Goal: Ask a question

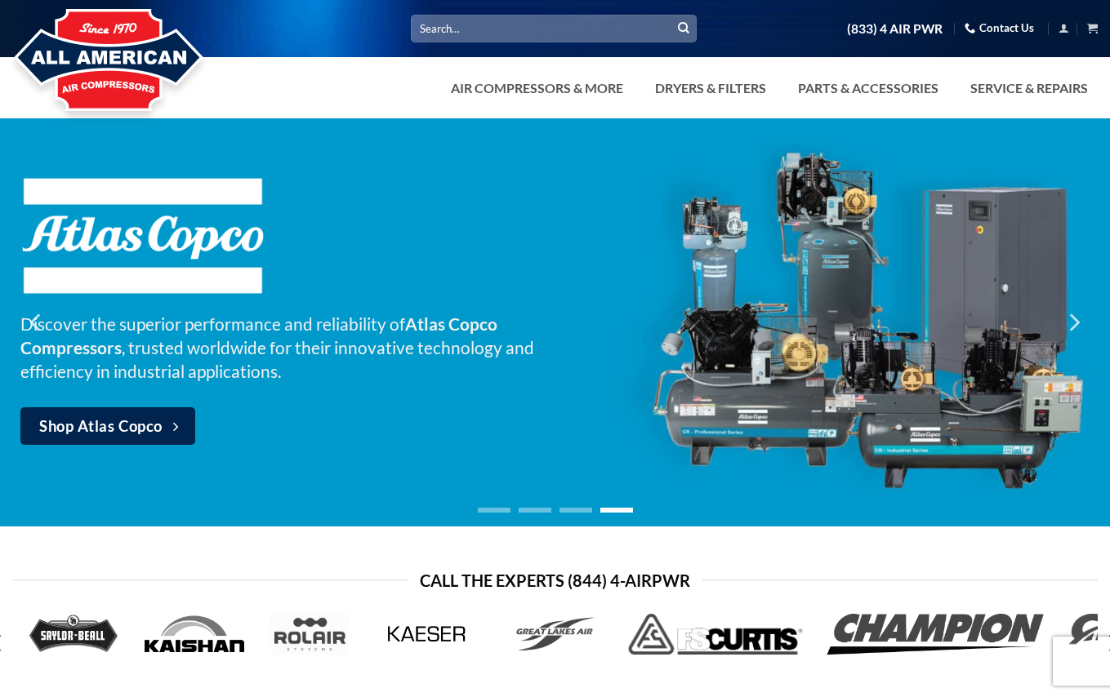
click at [1002, 26] on link "Contact Us" at bounding box center [998, 28] width 69 height 25
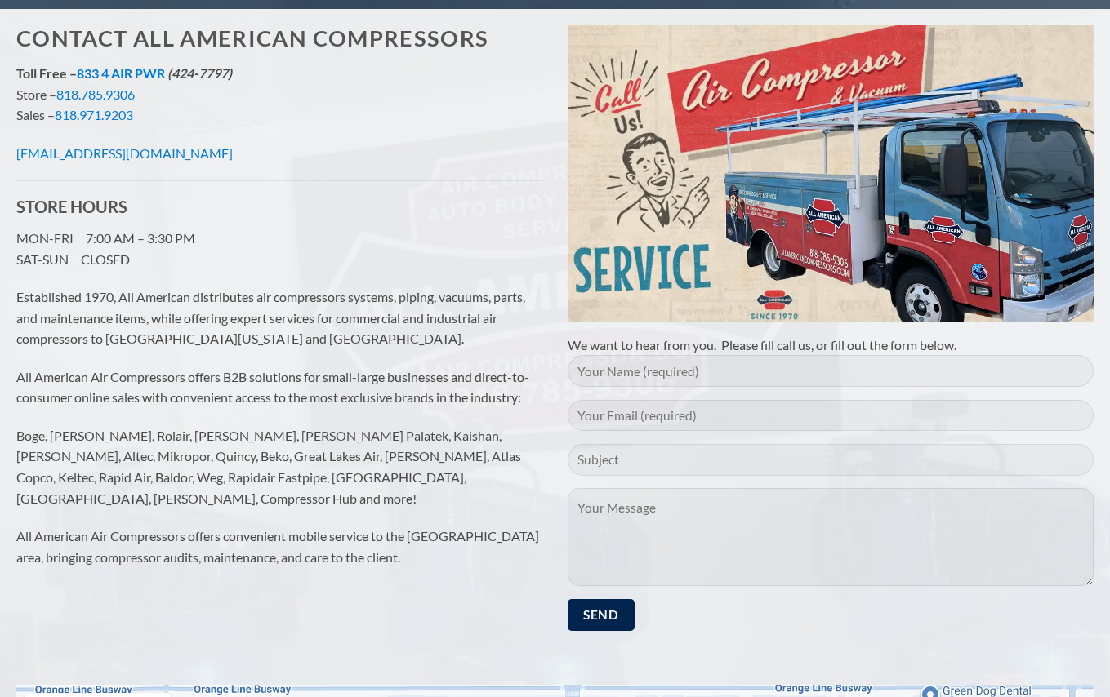
scroll to position [163, 0]
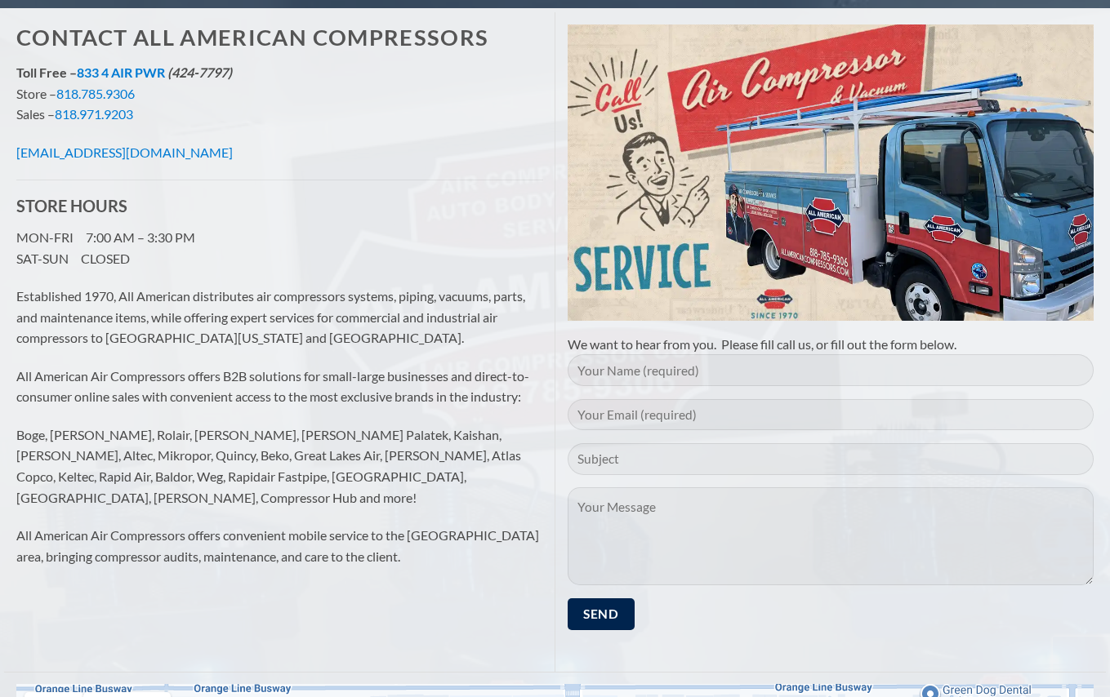
click at [675, 370] on input "Contact form" at bounding box center [831, 370] width 527 height 32
type input "[PERSON_NAME]"
click at [724, 420] on input "Contact form" at bounding box center [831, 415] width 527 height 32
type input "[EMAIL_ADDRESS][DOMAIN_NAME]"
click at [769, 460] on input "Contact form" at bounding box center [831, 459] width 527 height 32
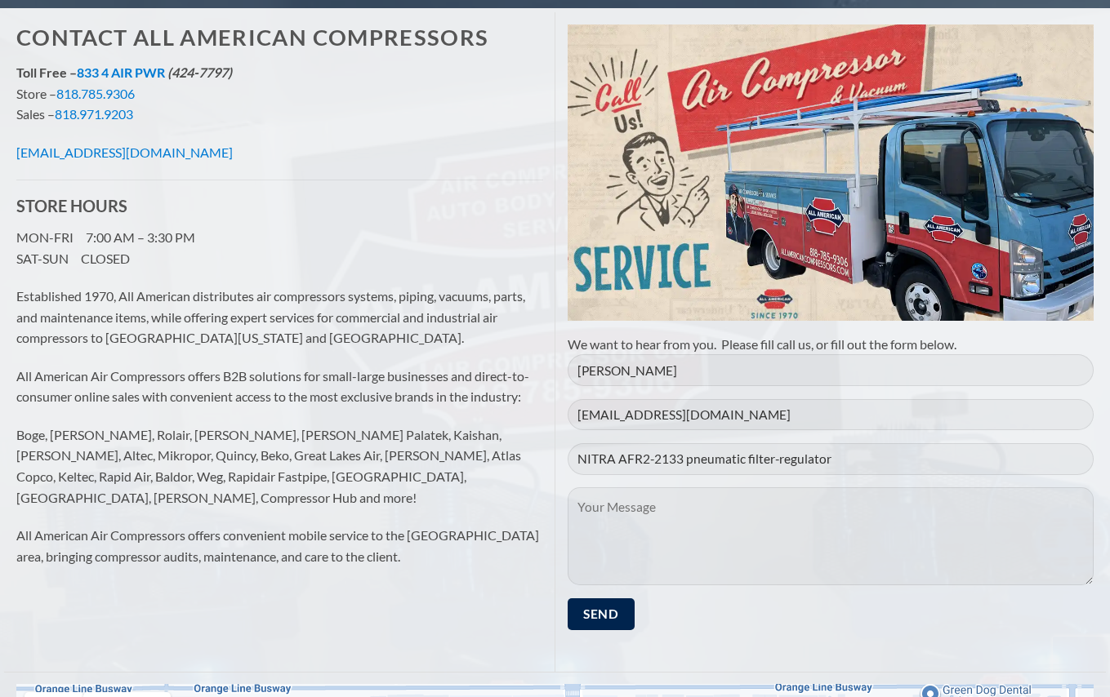
type input "NITRA AFR2-2133 pneumatic filter-regulator"
click at [749, 507] on textarea "Contact form" at bounding box center [831, 537] width 527 height 98
type textarea "Hi Can you please let me know if you have this in stock? price and availability…"
click at [599, 620] on input "Send" at bounding box center [601, 615] width 67 height 32
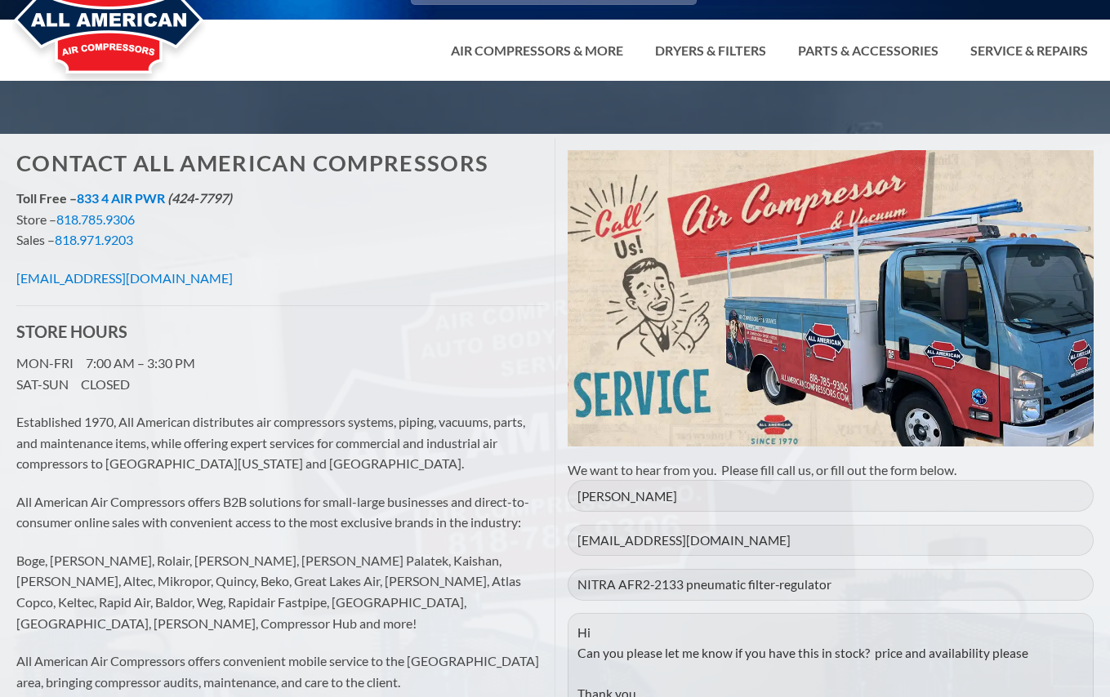
scroll to position [0, 0]
